Goal: Browse casually

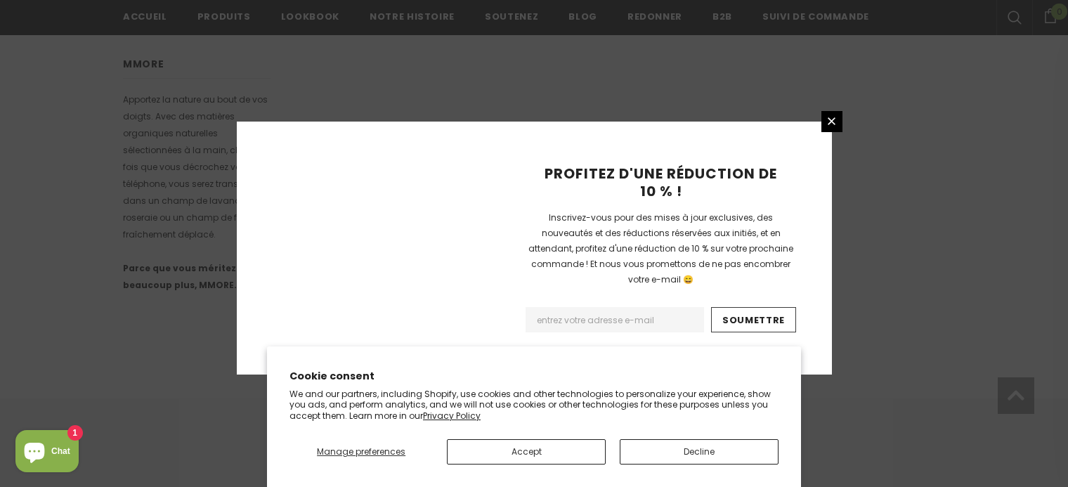
scroll to position [988, 0]
